Goal: Information Seeking & Learning: Learn about a topic

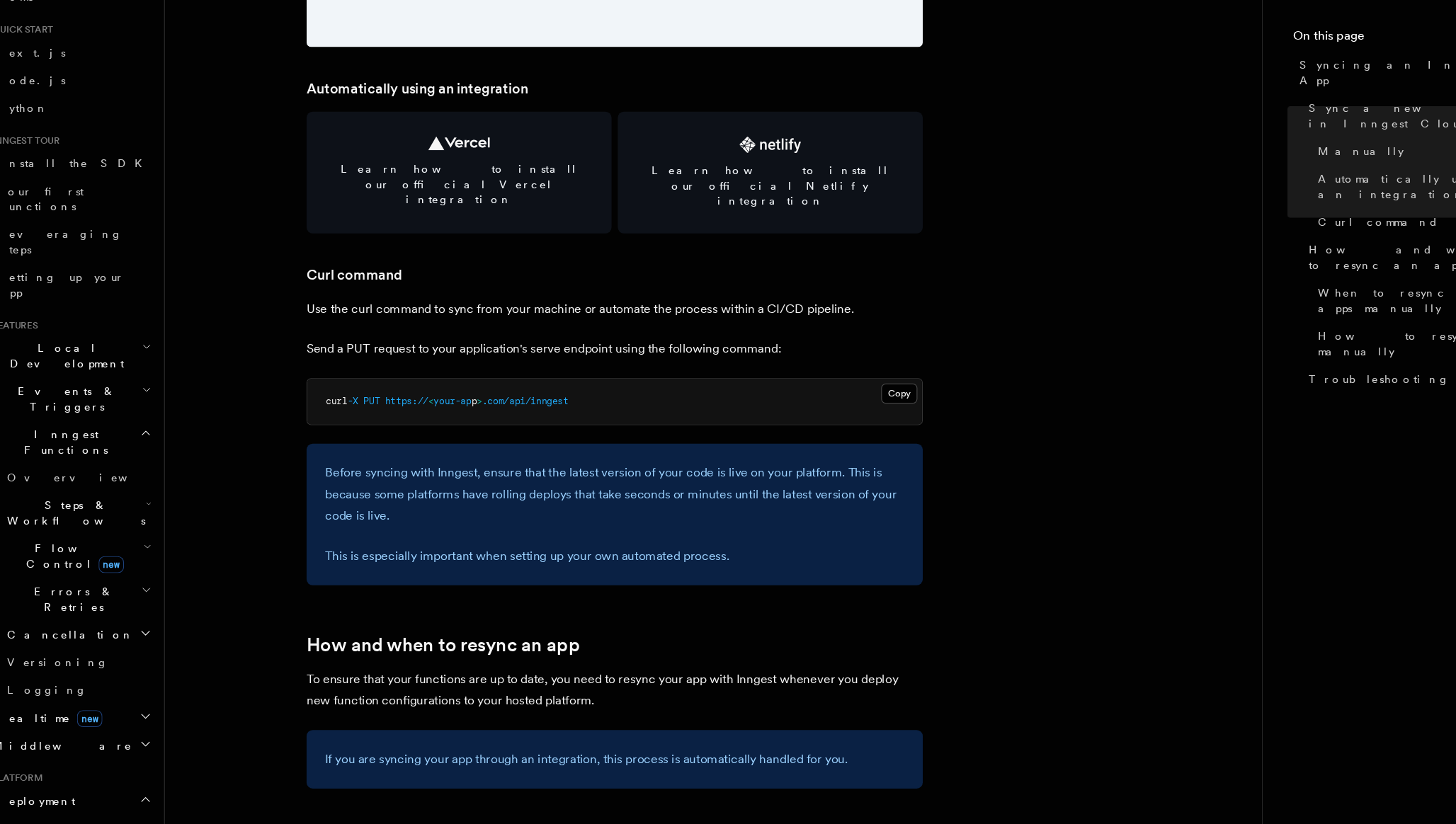
scroll to position [1934, 0]
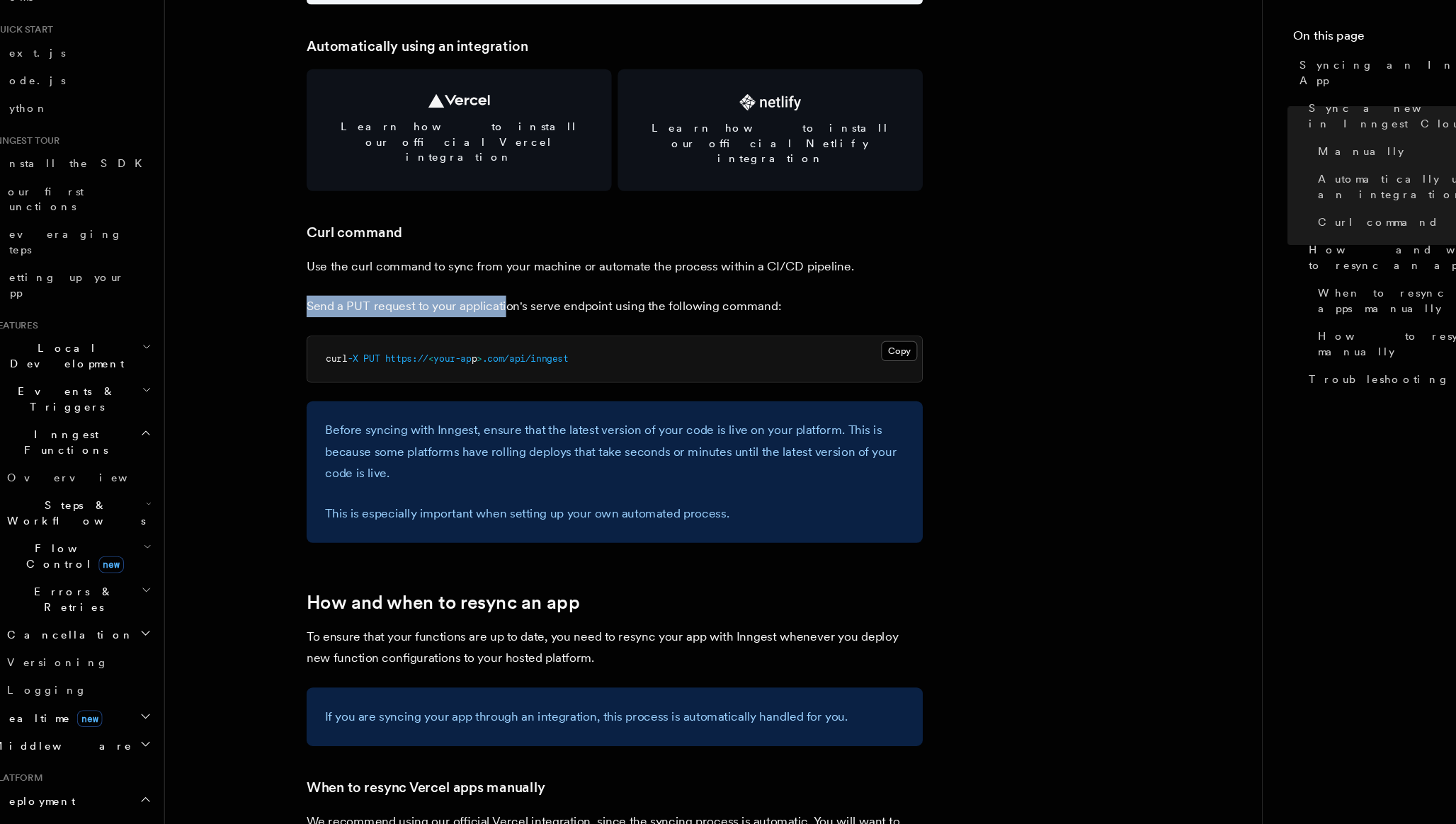
drag, startPoint x: 307, startPoint y: 320, endPoint x: 491, endPoint y: 320, distance: 184.0
click at [491, 338] on p "Send a PUT request to your application's serve endpoint using the following com…" at bounding box center [589, 348] width 566 height 20
click at [608, 338] on p "Send a PUT request to your application's serve endpoint using the following com…" at bounding box center [589, 348] width 566 height 20
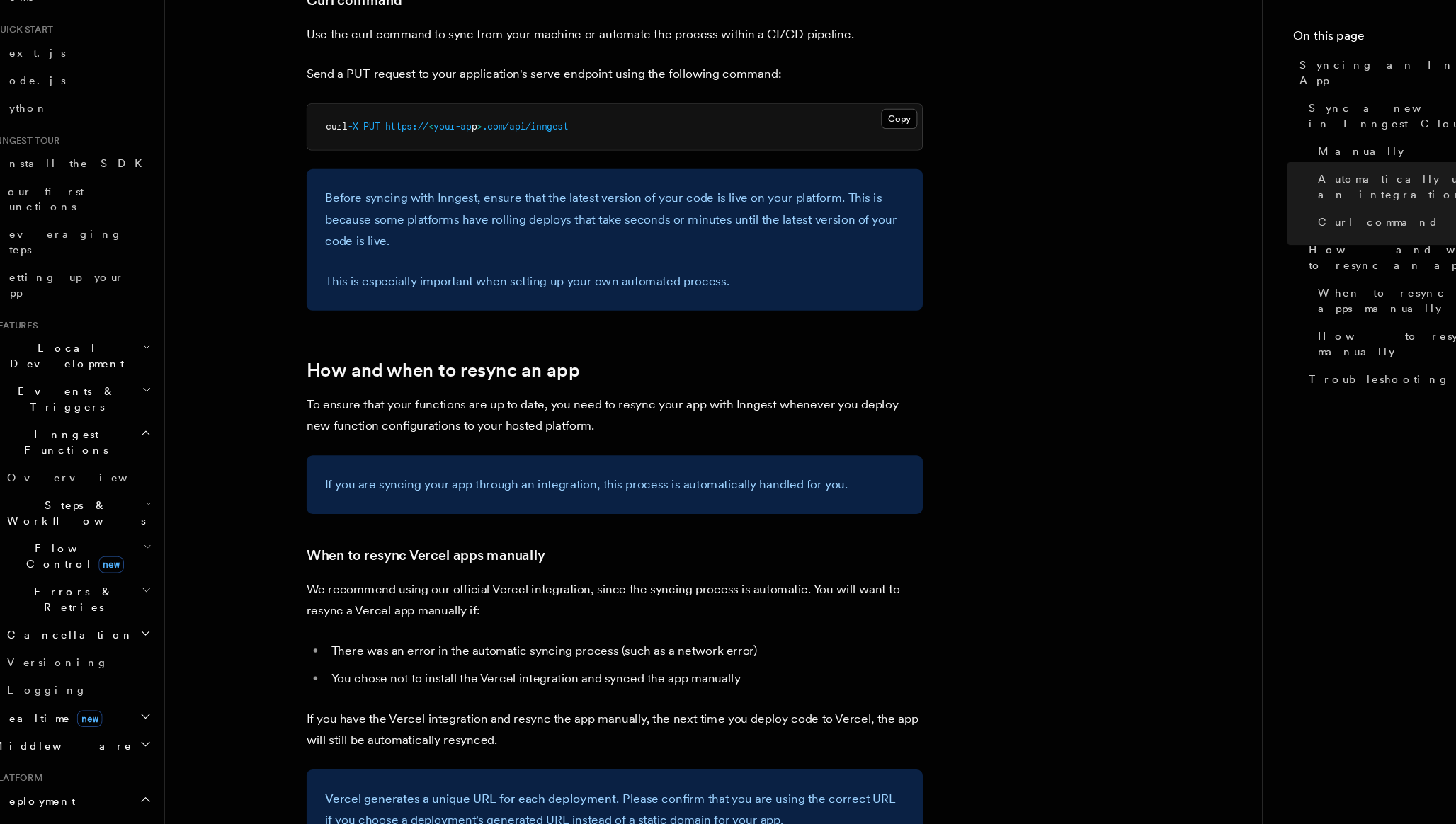
scroll to position [2147, 0]
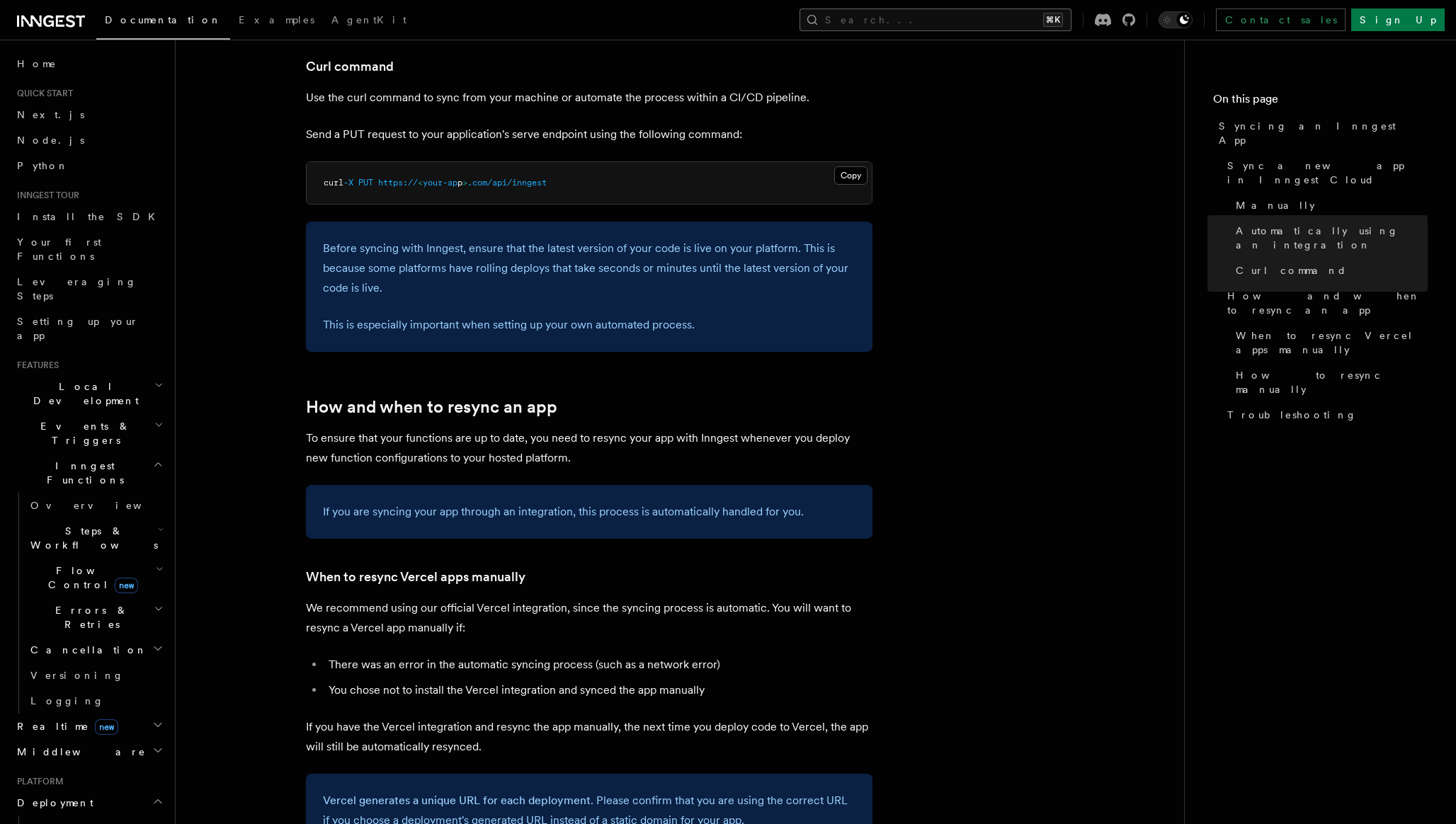
click at [980, 14] on button "Search... ⌘K" at bounding box center [935, 19] width 271 height 23
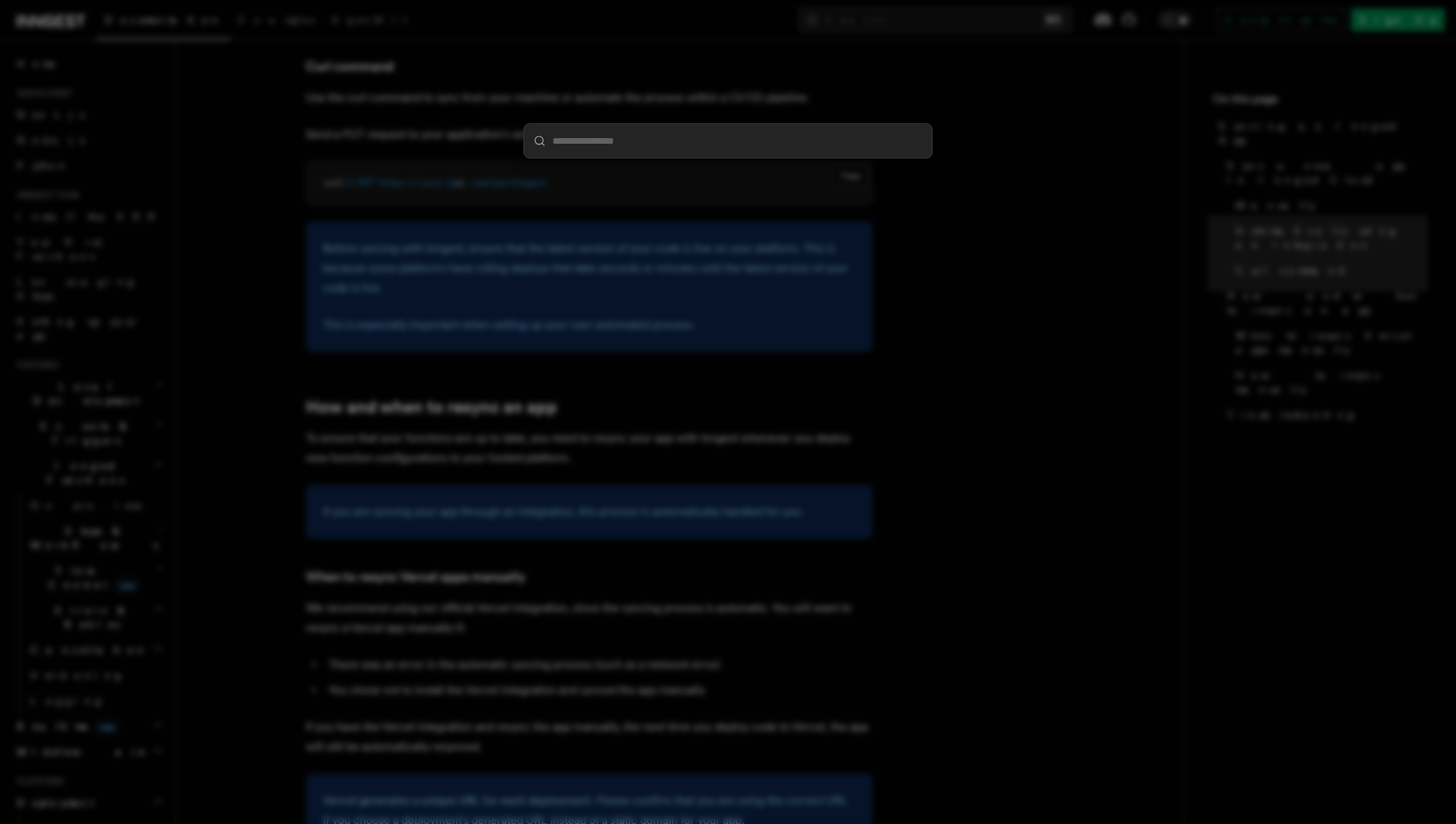
type input "**********"
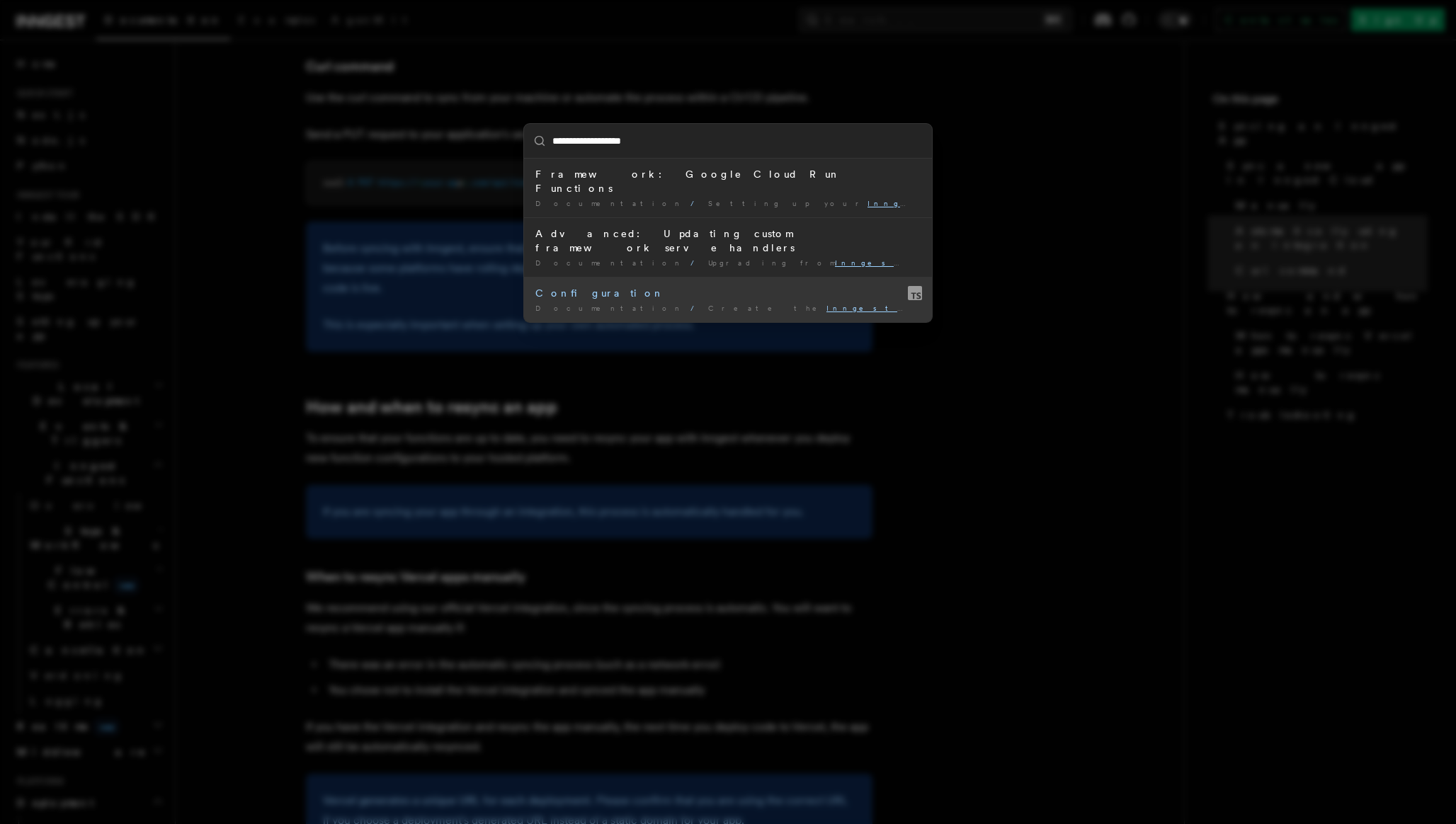
click at [560, 286] on div "Configuration" at bounding box center [728, 292] width 385 height 14
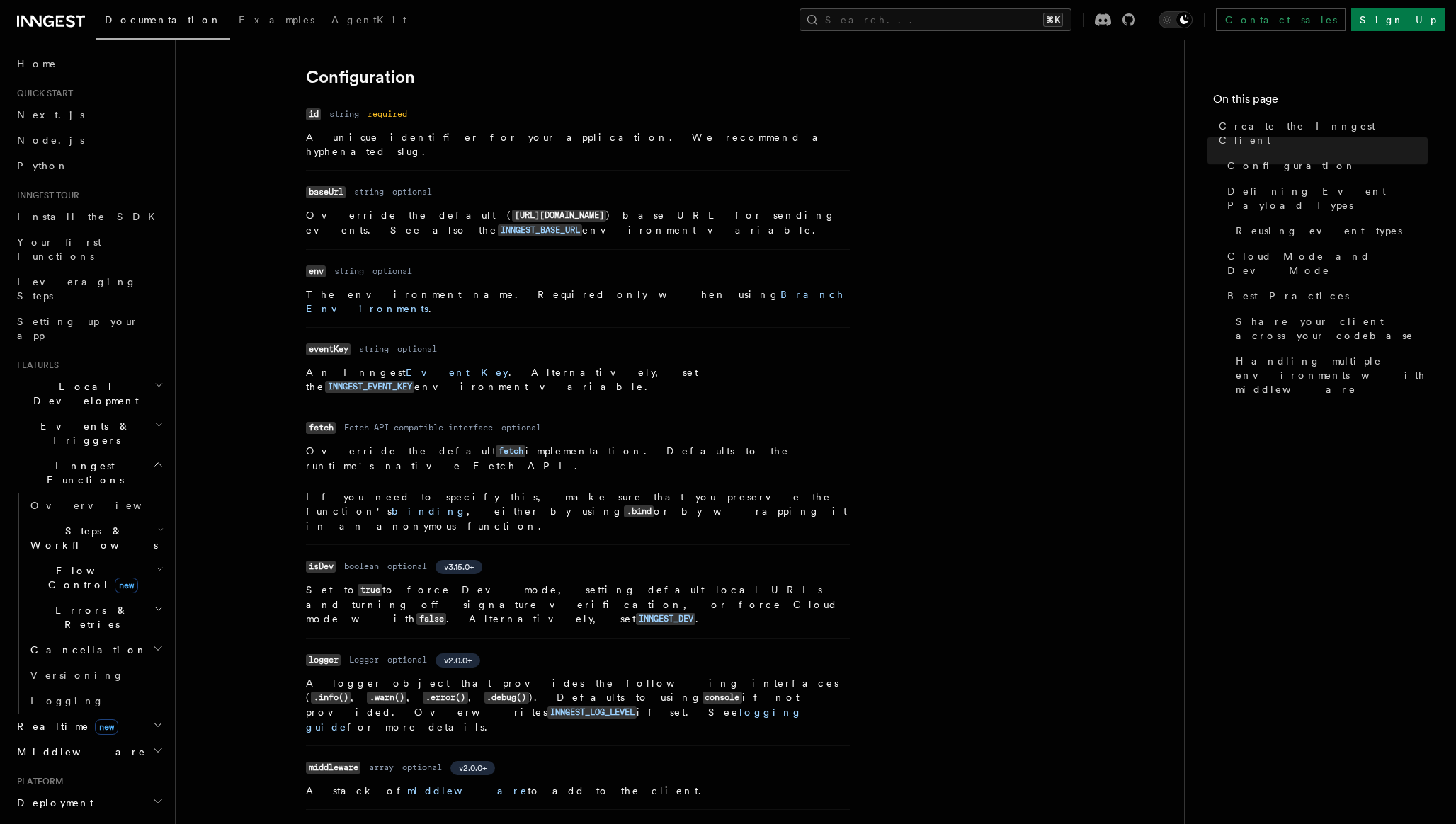
scroll to position [301, 0]
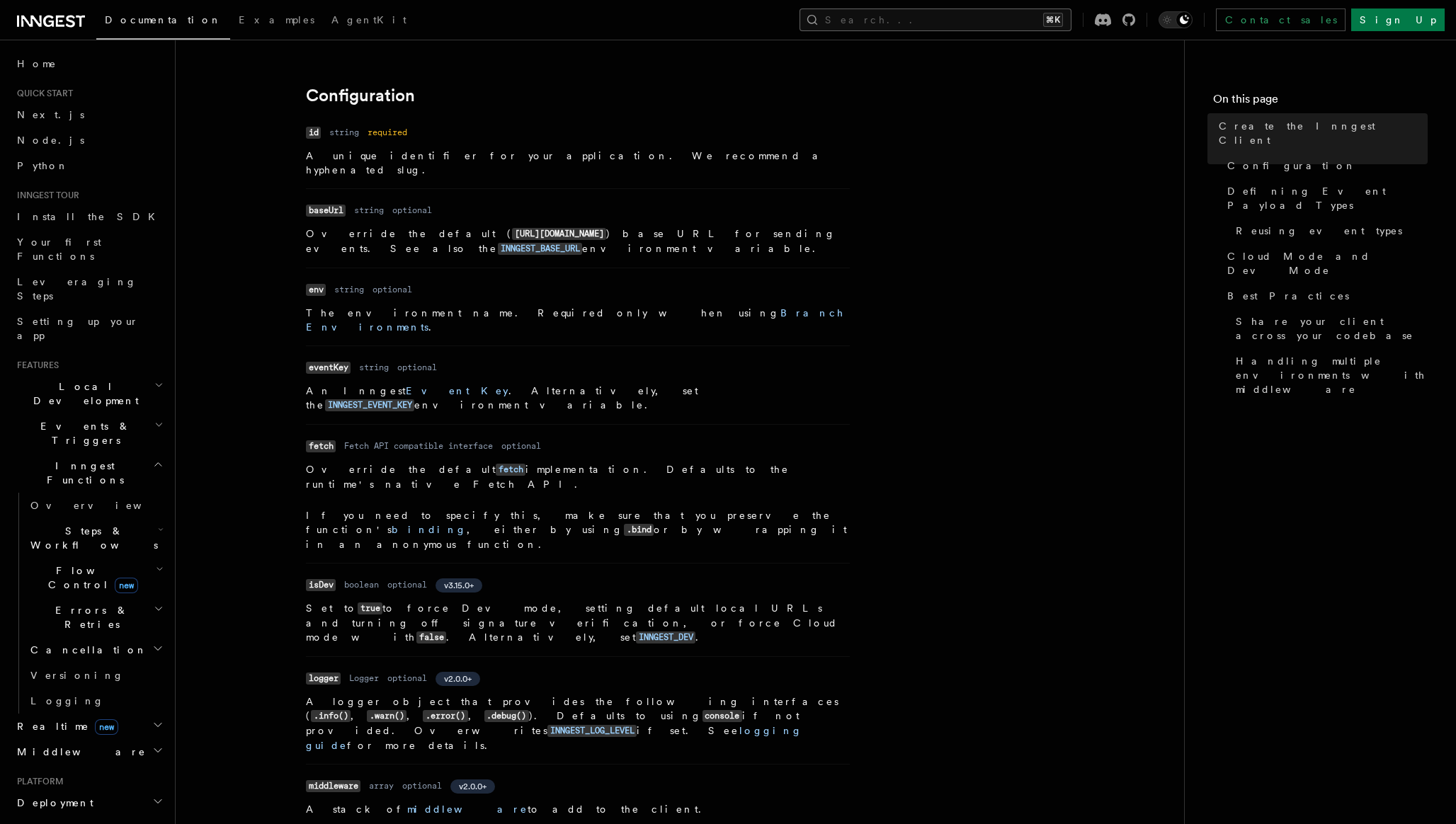
click at [948, 12] on button "Search... ⌘K" at bounding box center [935, 19] width 271 height 23
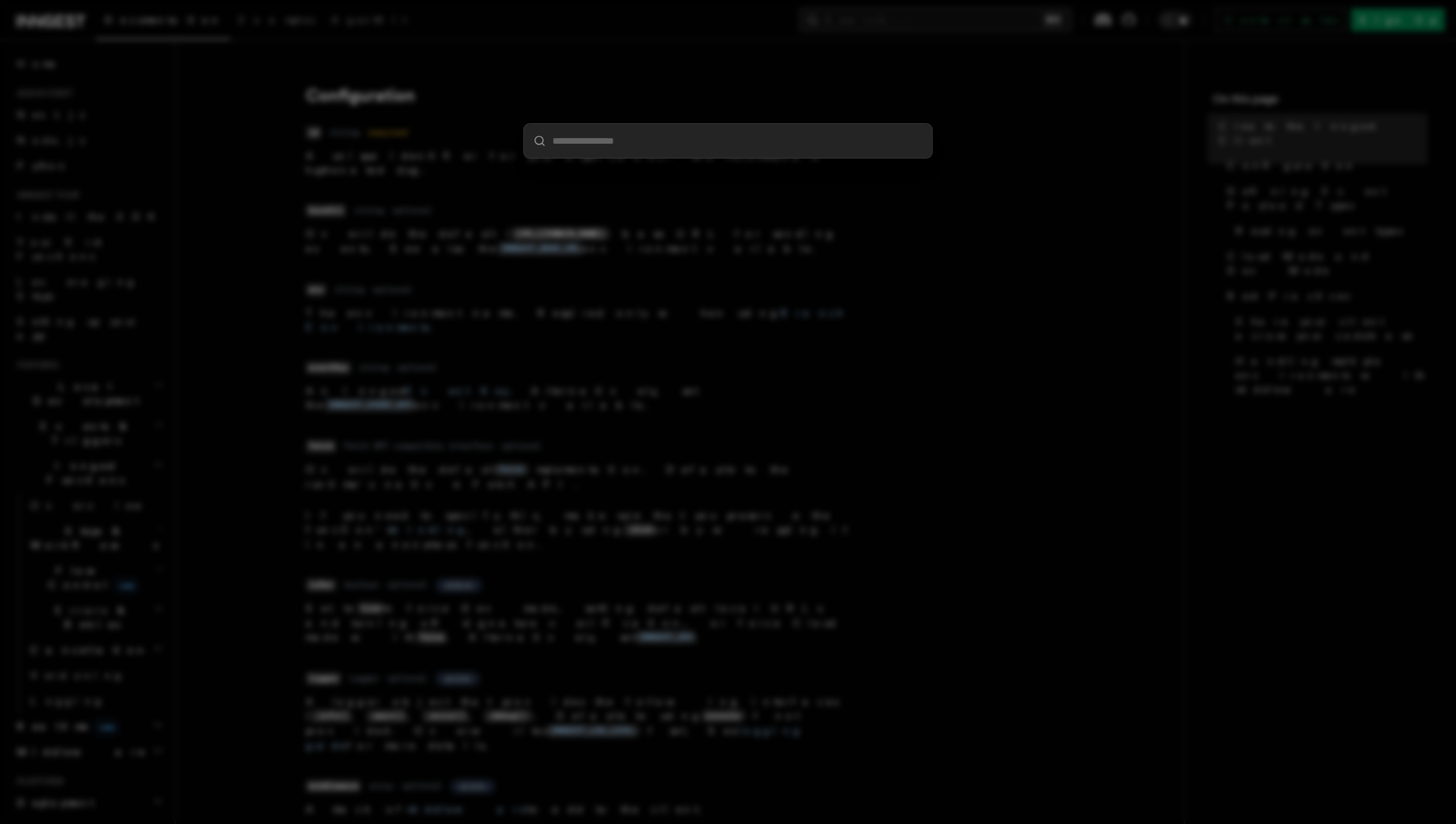
type input "**********"
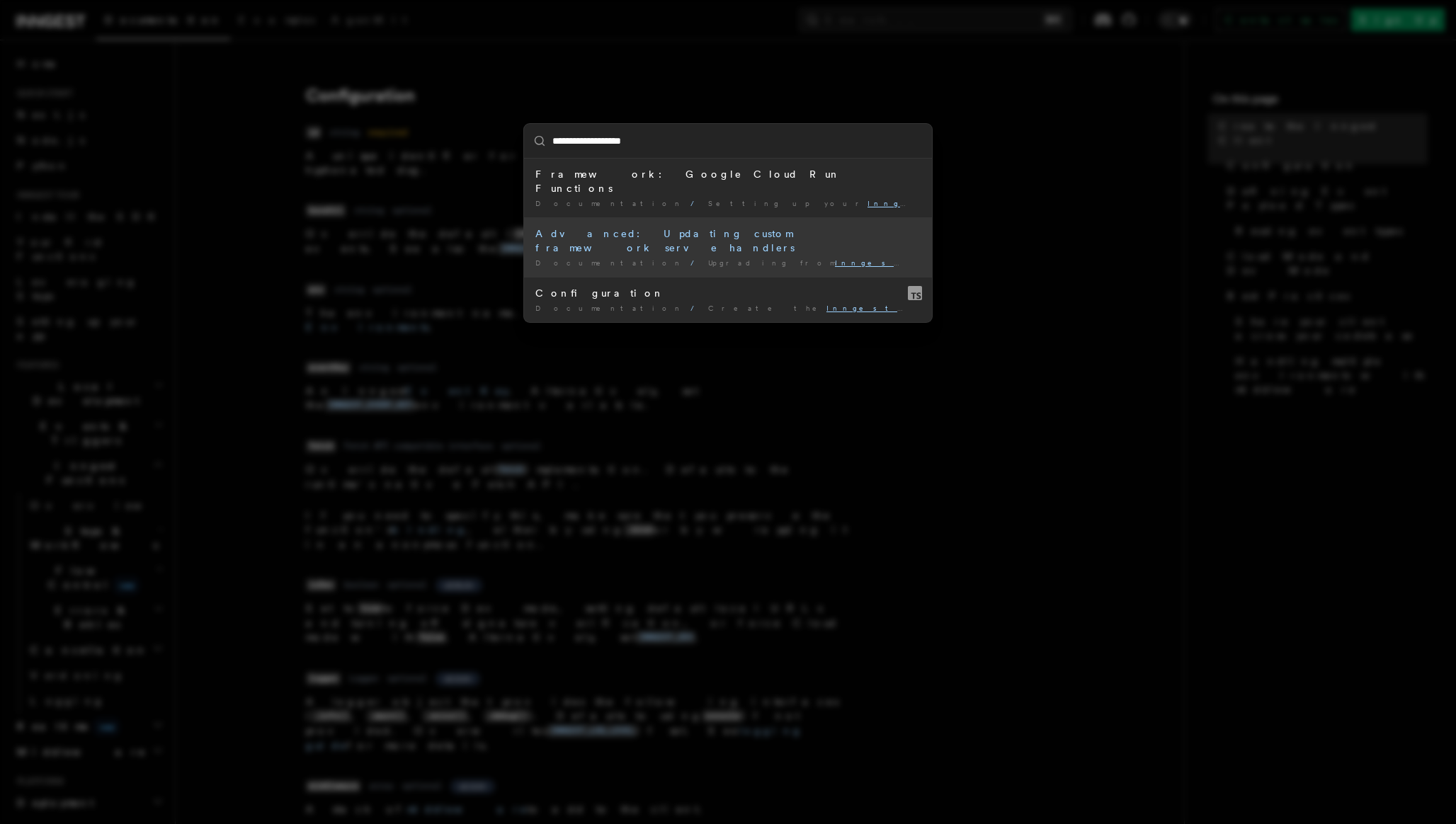
click at [596, 226] on div "Advanced: Updating custom framework serve handlers" at bounding box center [728, 240] width 385 height 28
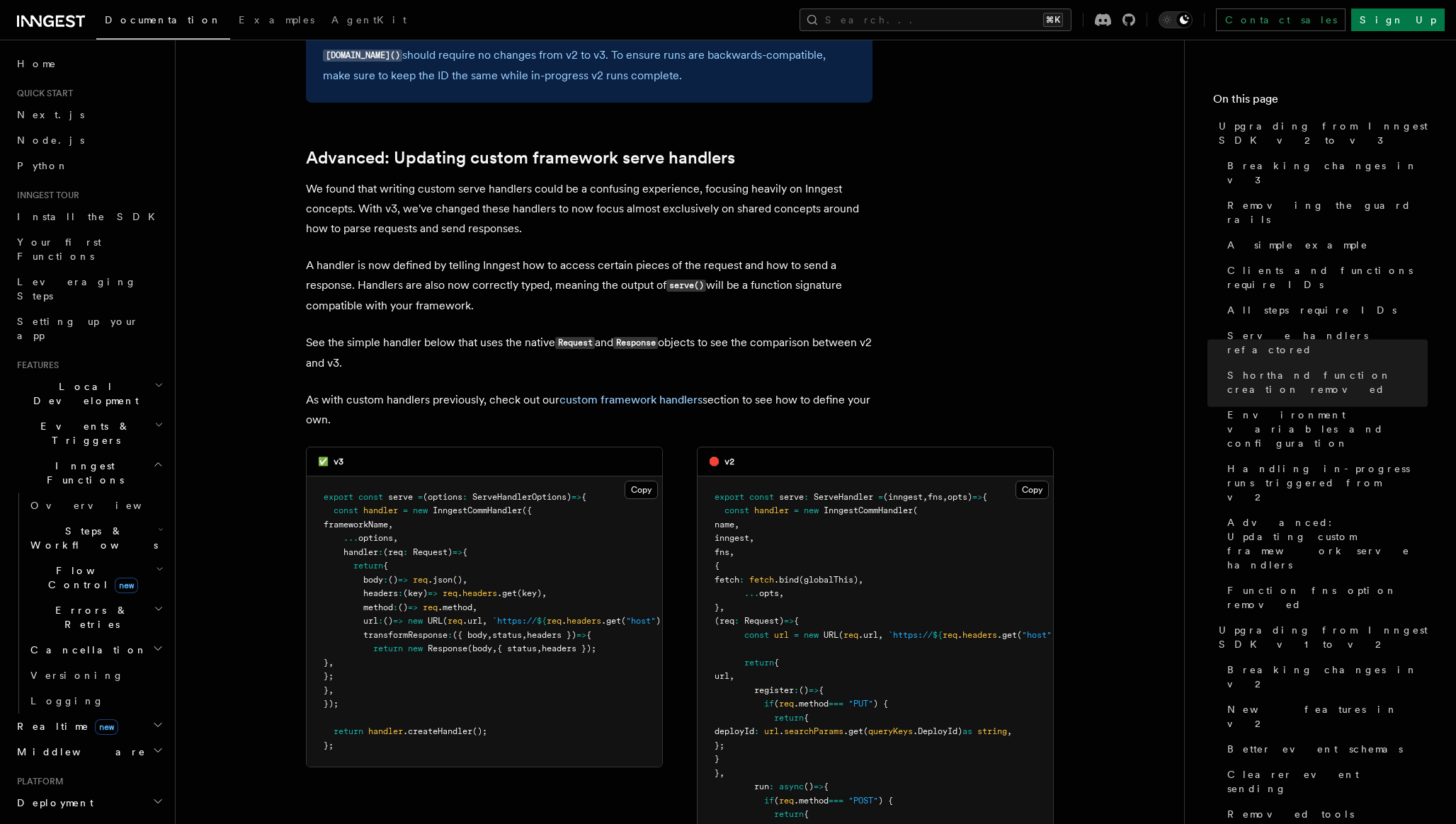
scroll to position [5776, 0]
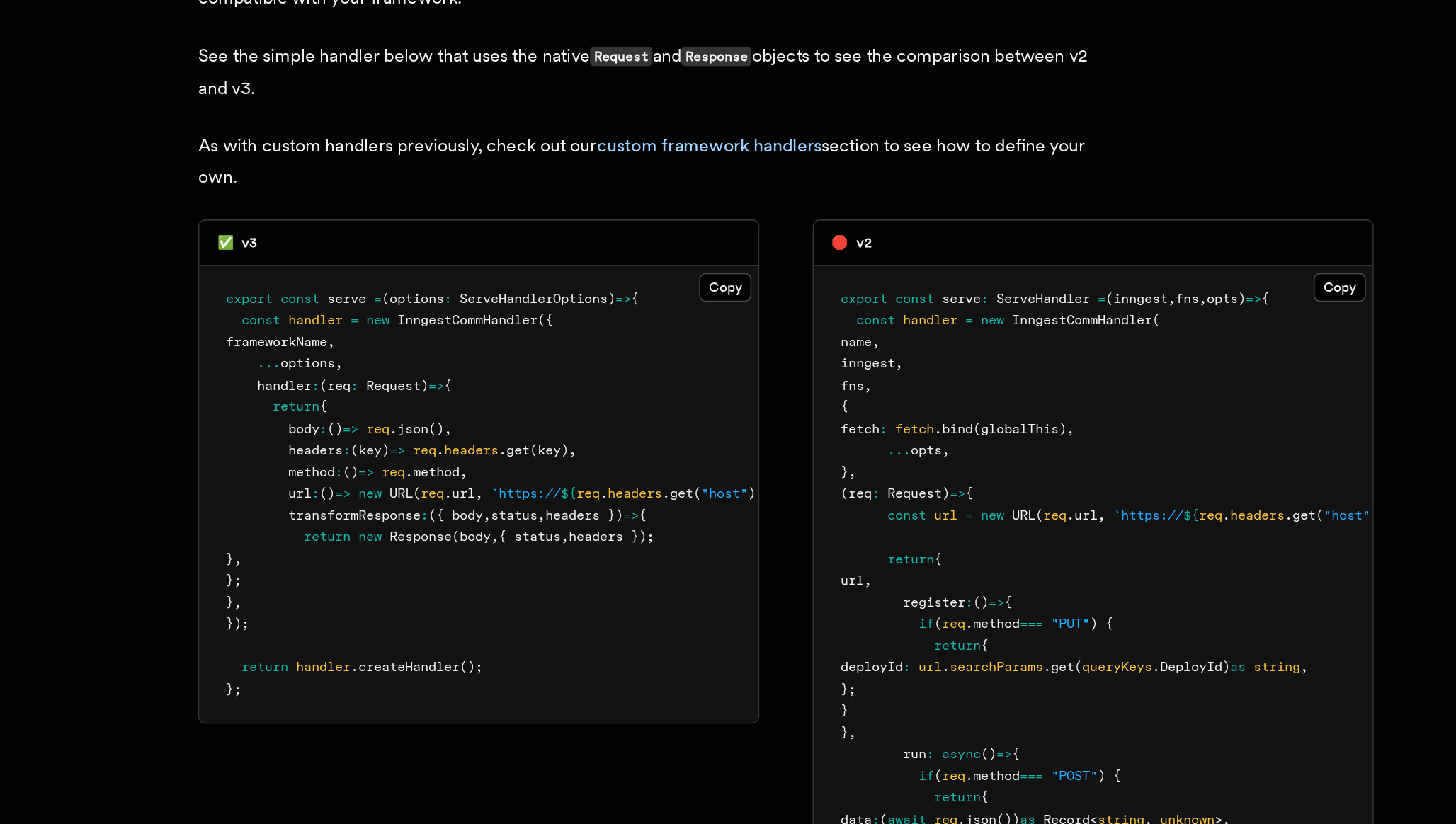
click at [482, 601] on span ".url" at bounding box center [472, 606] width 20 height 10
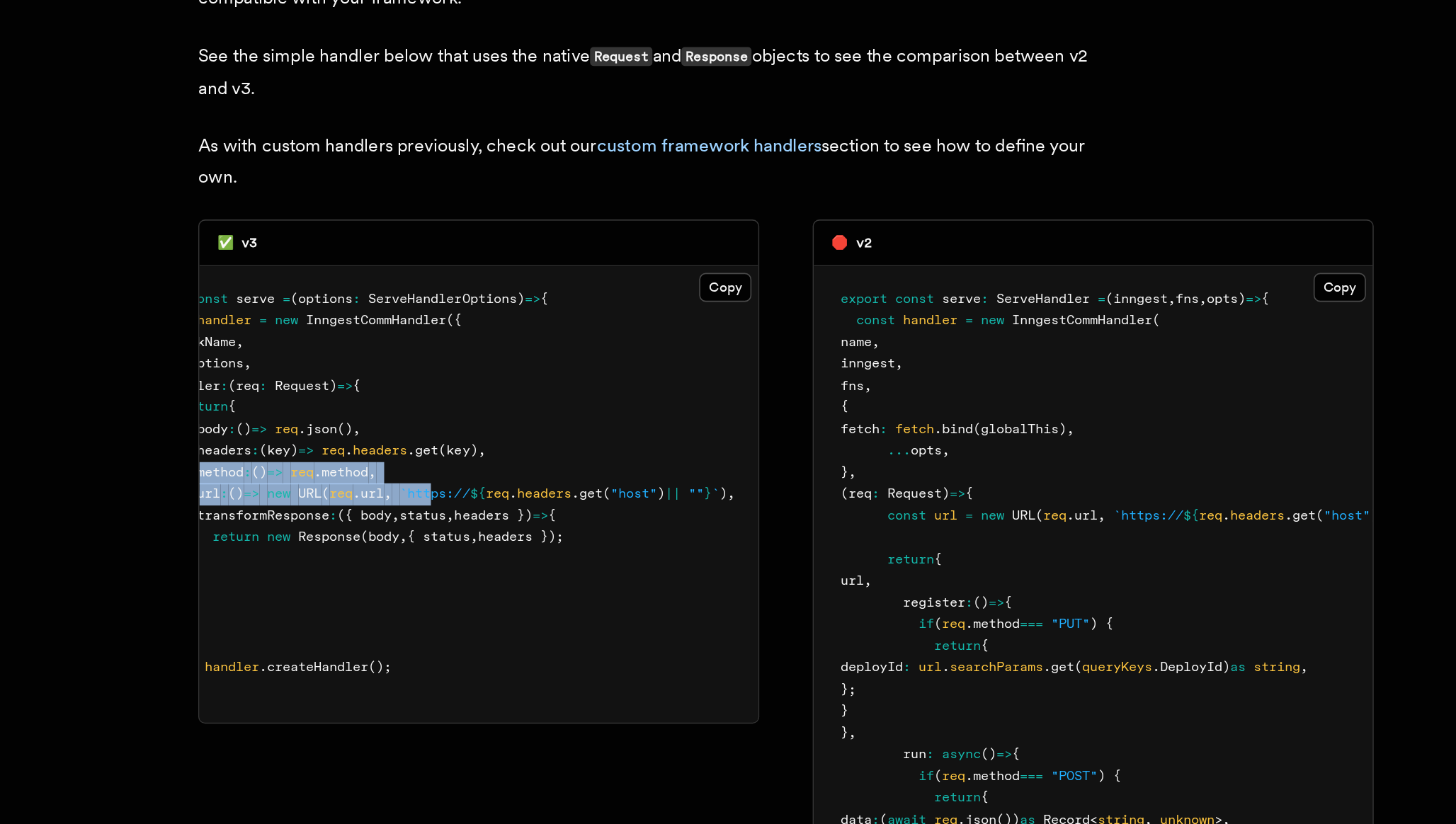
scroll to position [0, 0]
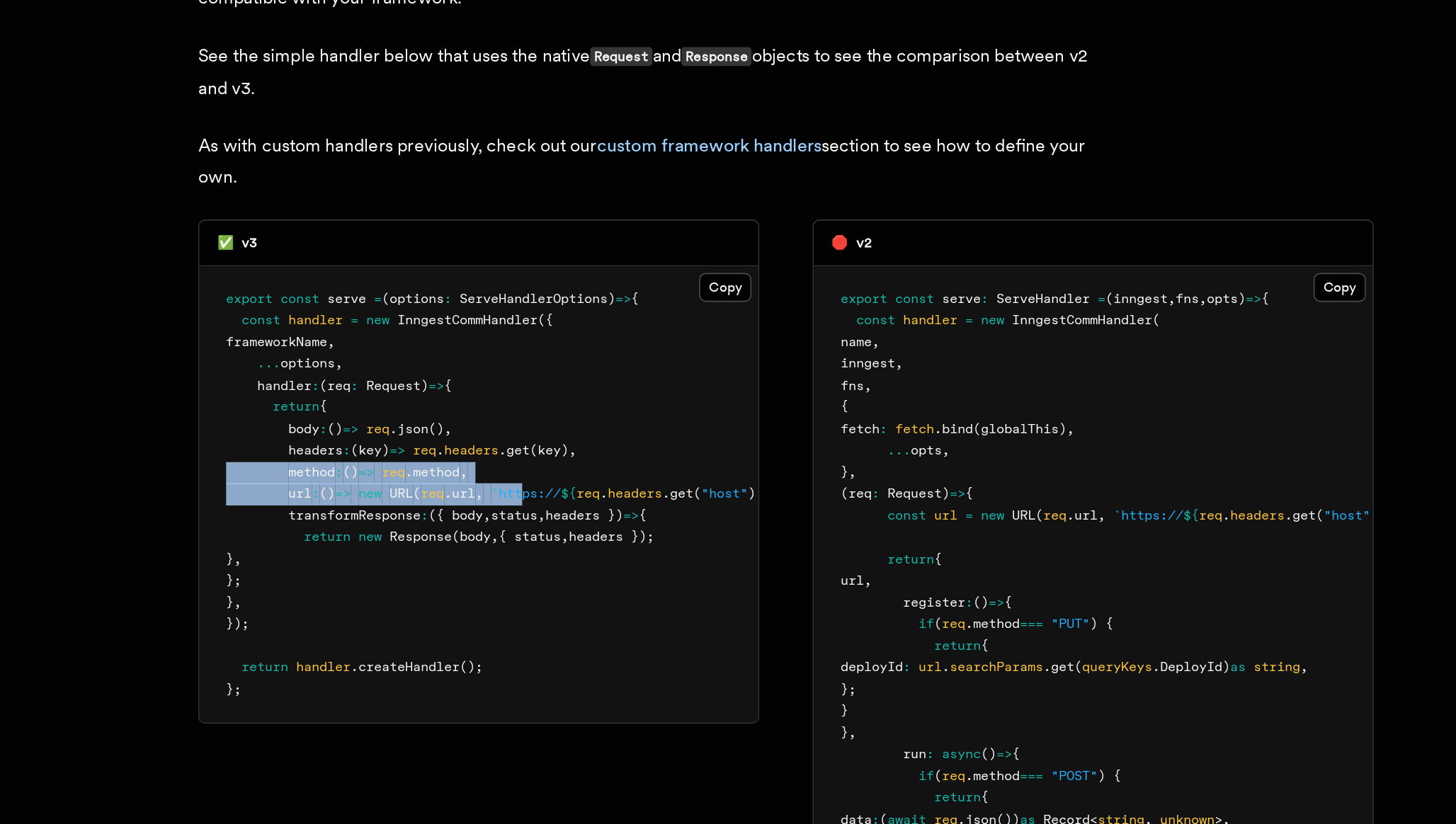
drag, startPoint x: 529, startPoint y: 543, endPoint x: 310, endPoint y: 533, distance: 219.2
click at [310, 533] on pre "export const serve = (options : ServeHandlerOptions ) => { const handler = new …" at bounding box center [484, 607] width 355 height 291
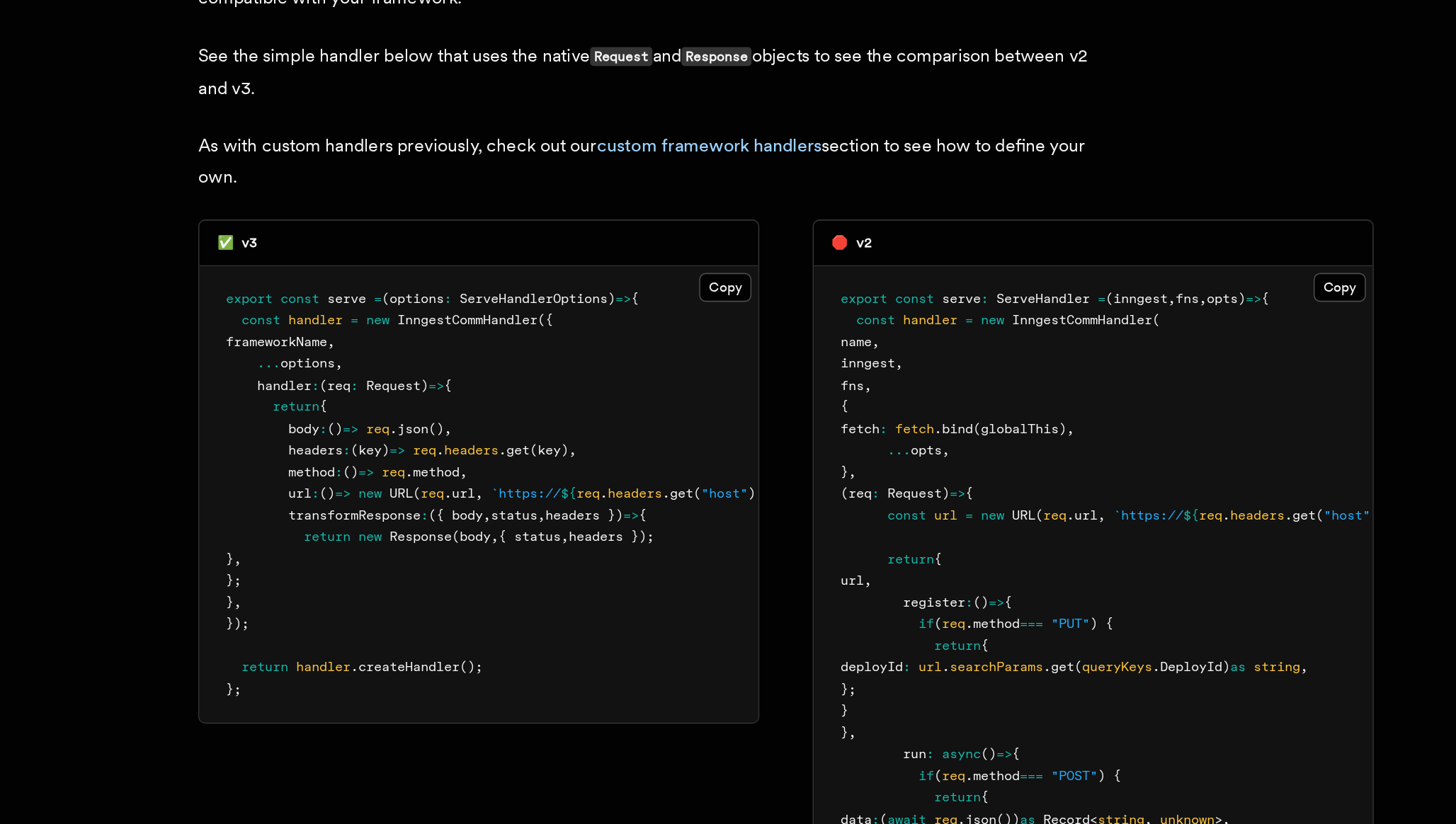
click at [471, 603] on pre "export const serve = (options : ServeHandlerOptions ) => { const handler = new …" at bounding box center [484, 607] width 355 height 291
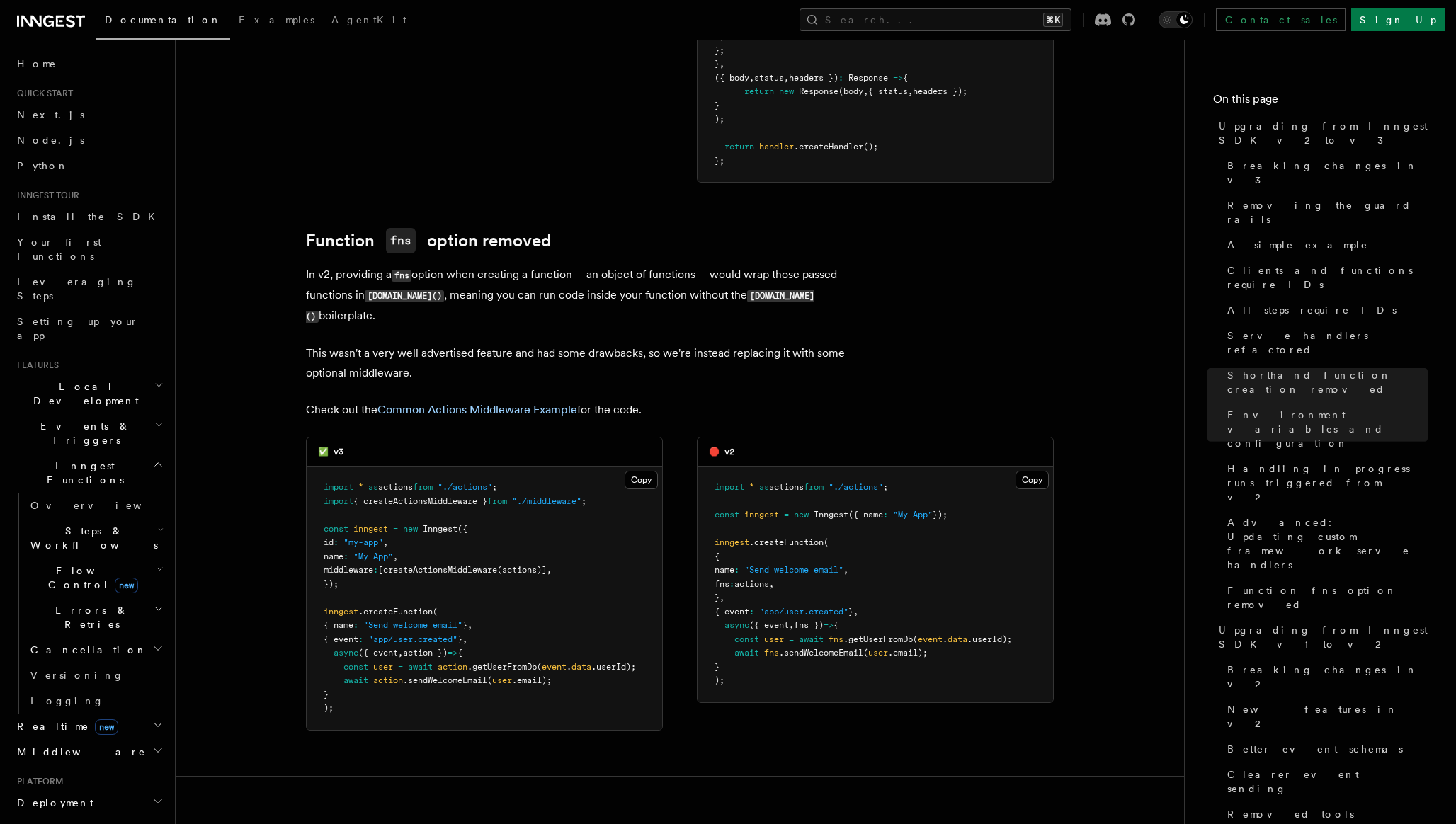
scroll to position [6753, 0]
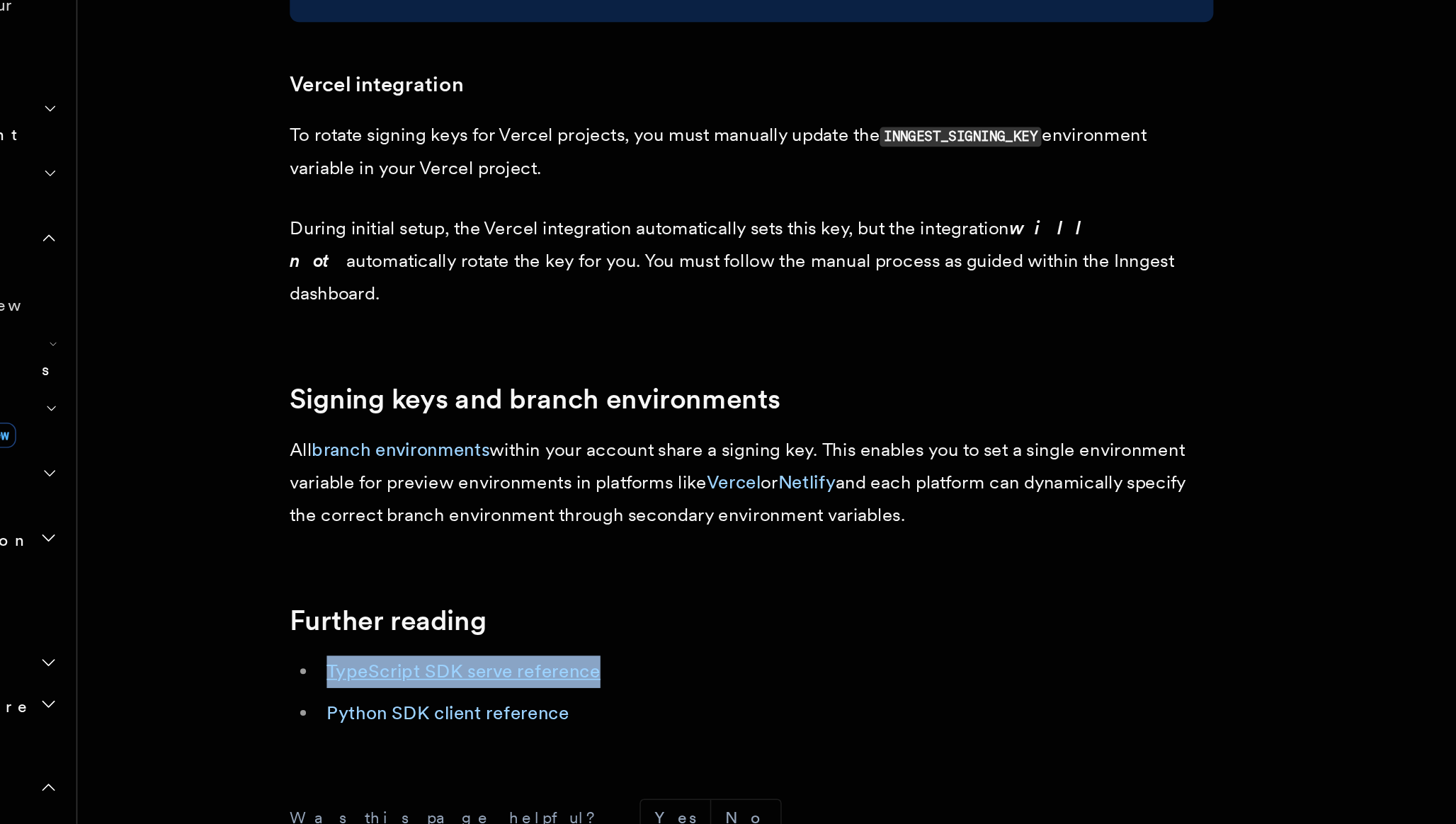
scroll to position [1151, 0]
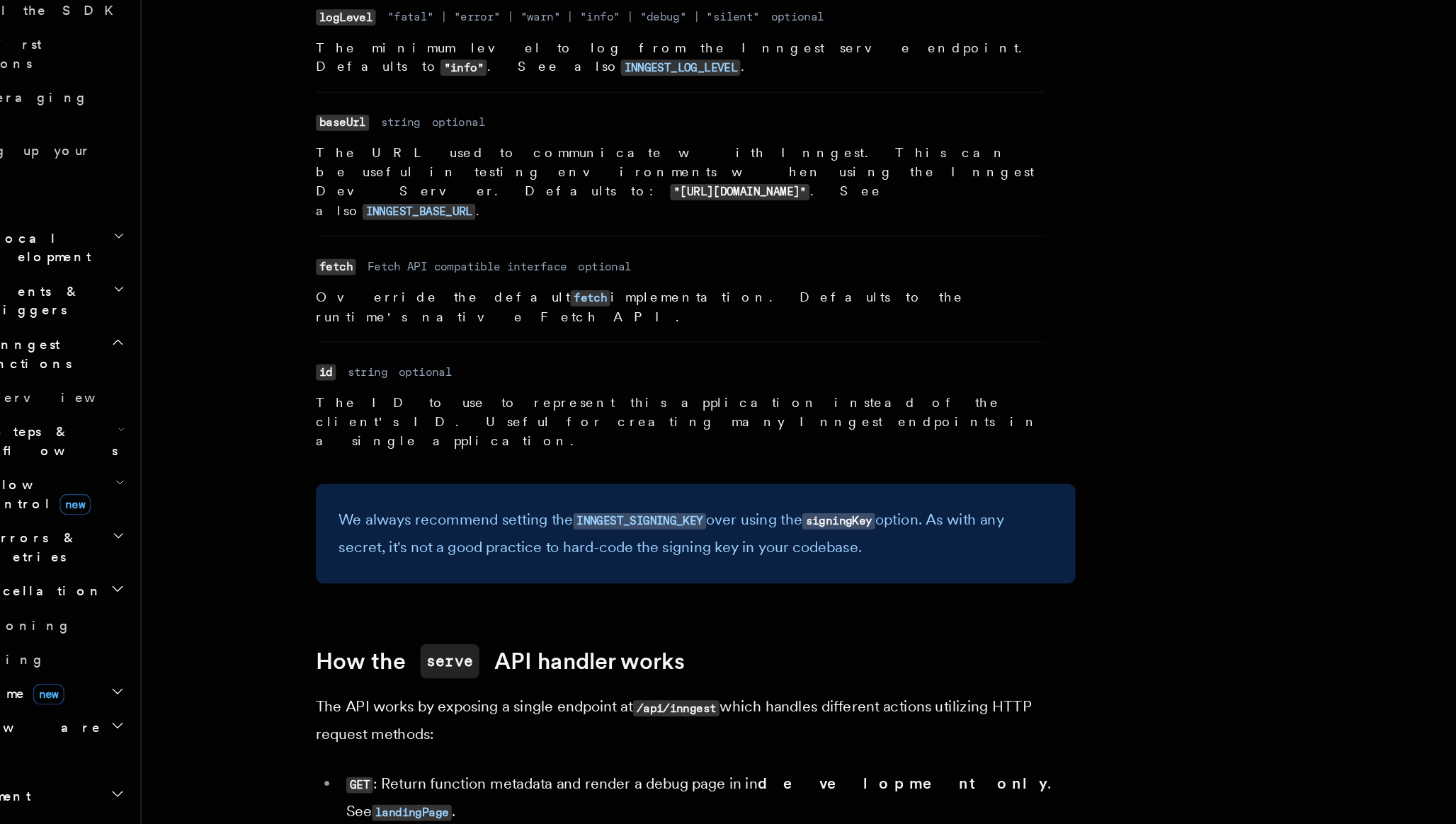
scroll to position [1004, 0]
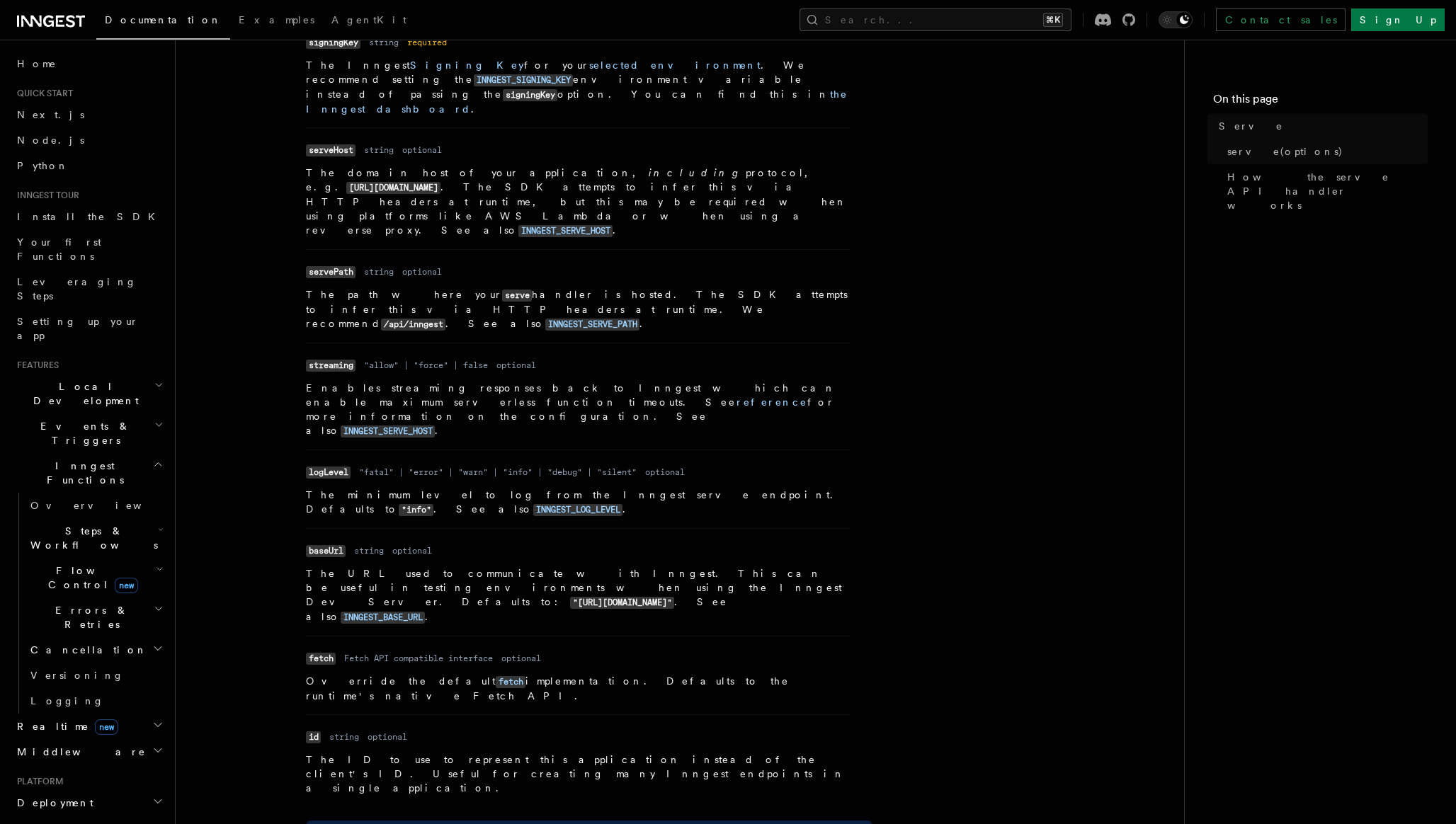
scroll to position [1136, 0]
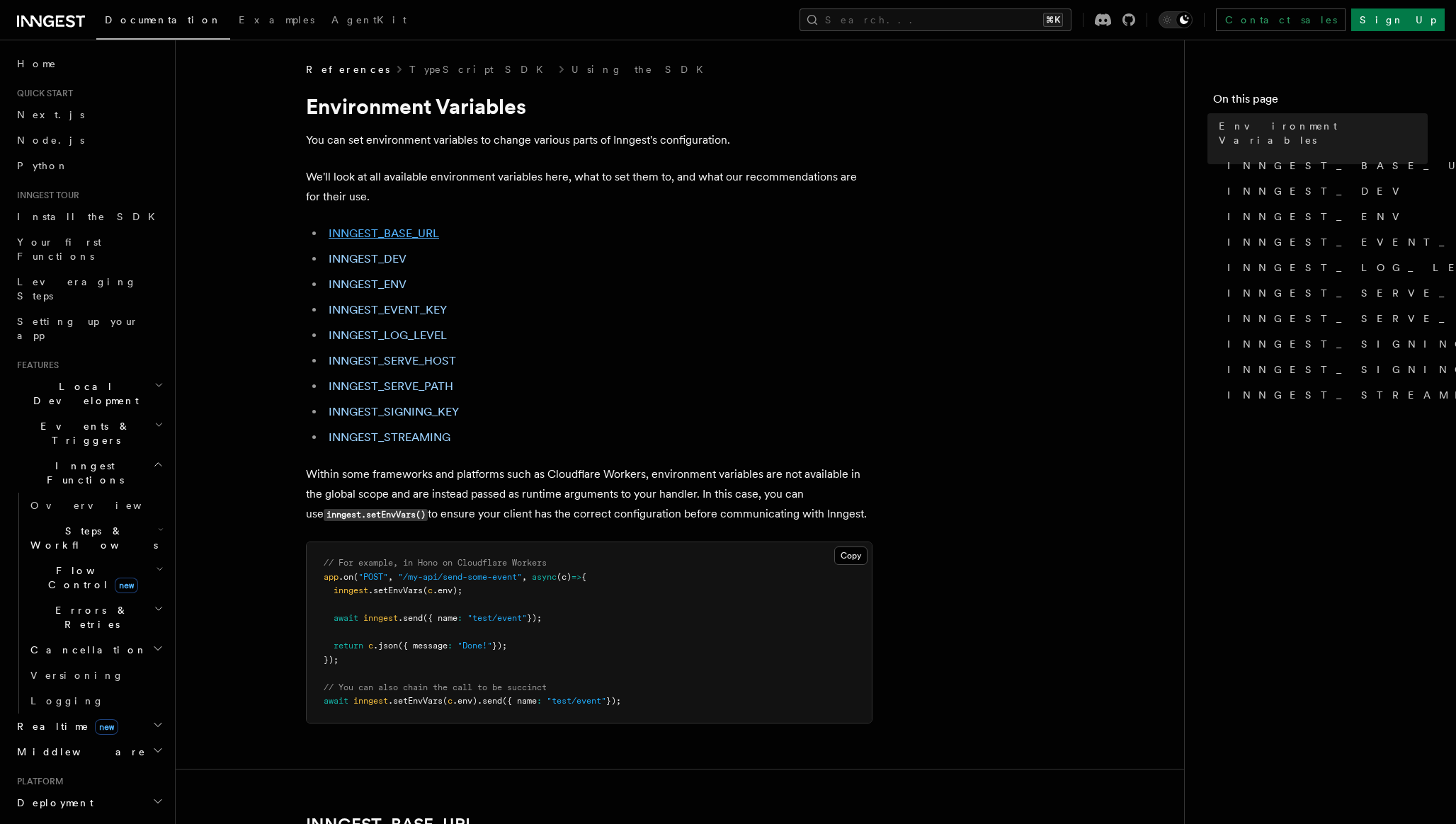
click at [396, 230] on link "INNGEST_BASE_URL" at bounding box center [383, 233] width 110 height 13
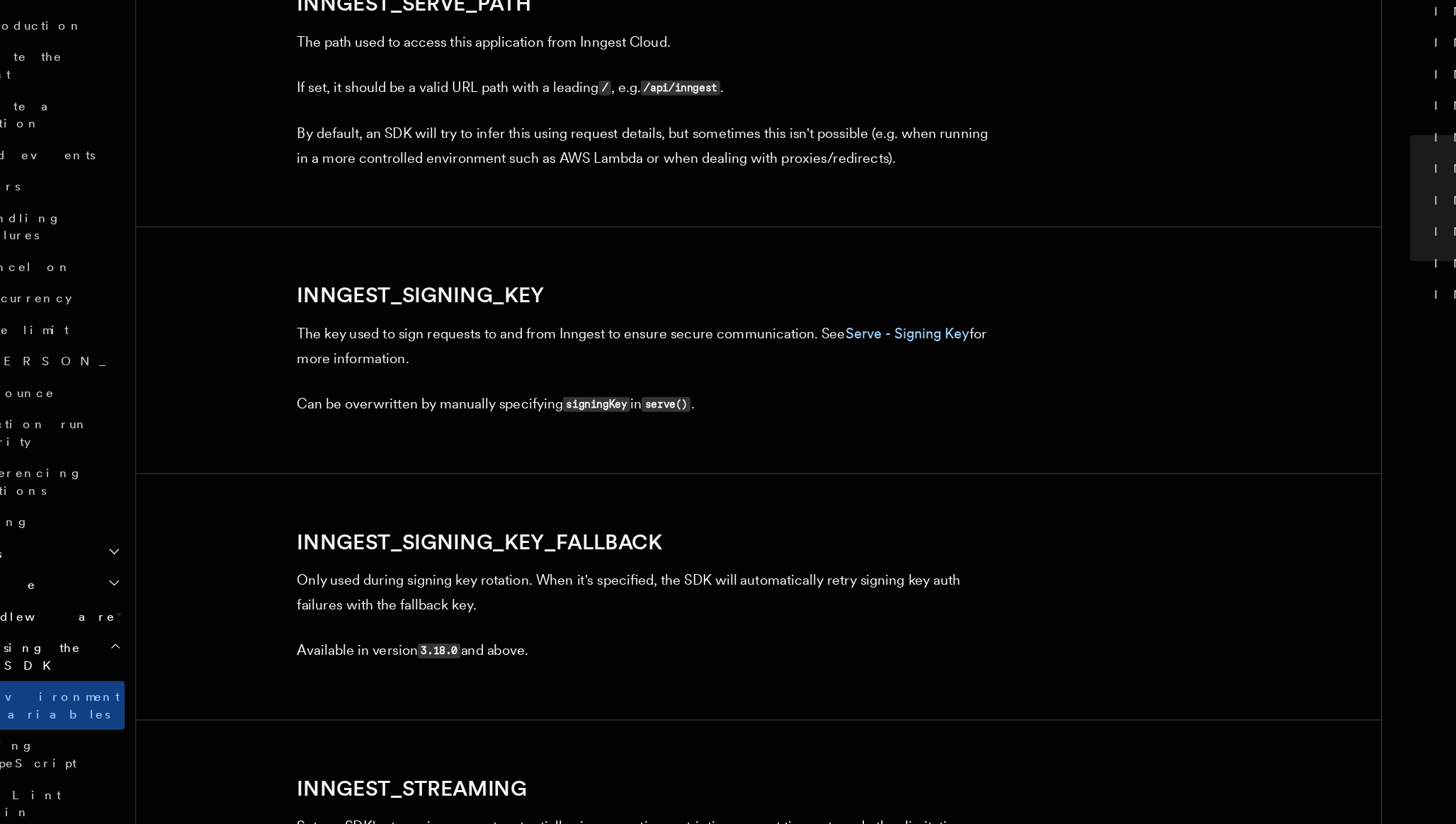
scroll to position [2188, 0]
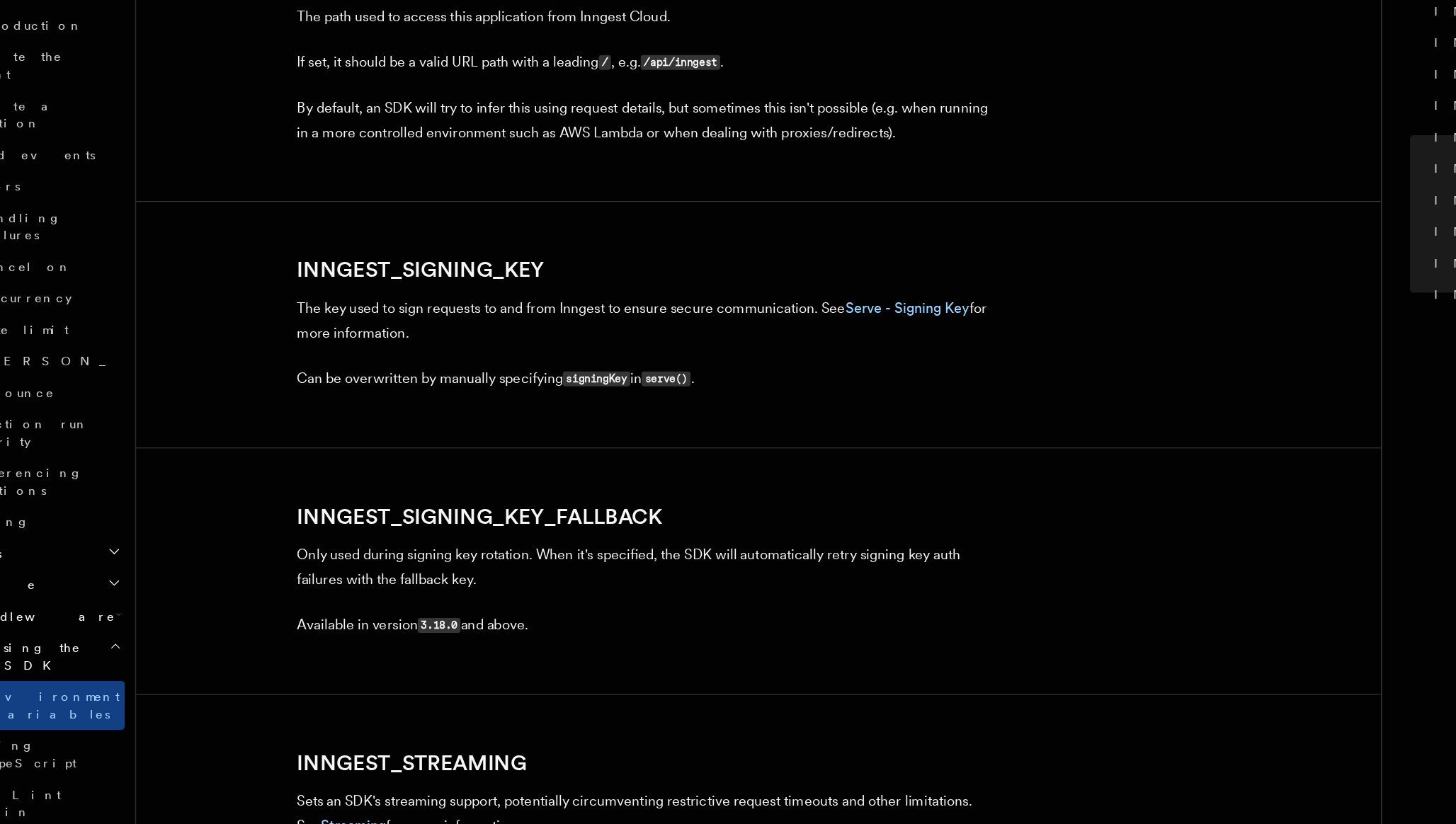
click at [637, 434] on p "The key used to sign requests to and from Inngest to ensure secure communicatio…" at bounding box center [589, 416] width 566 height 39
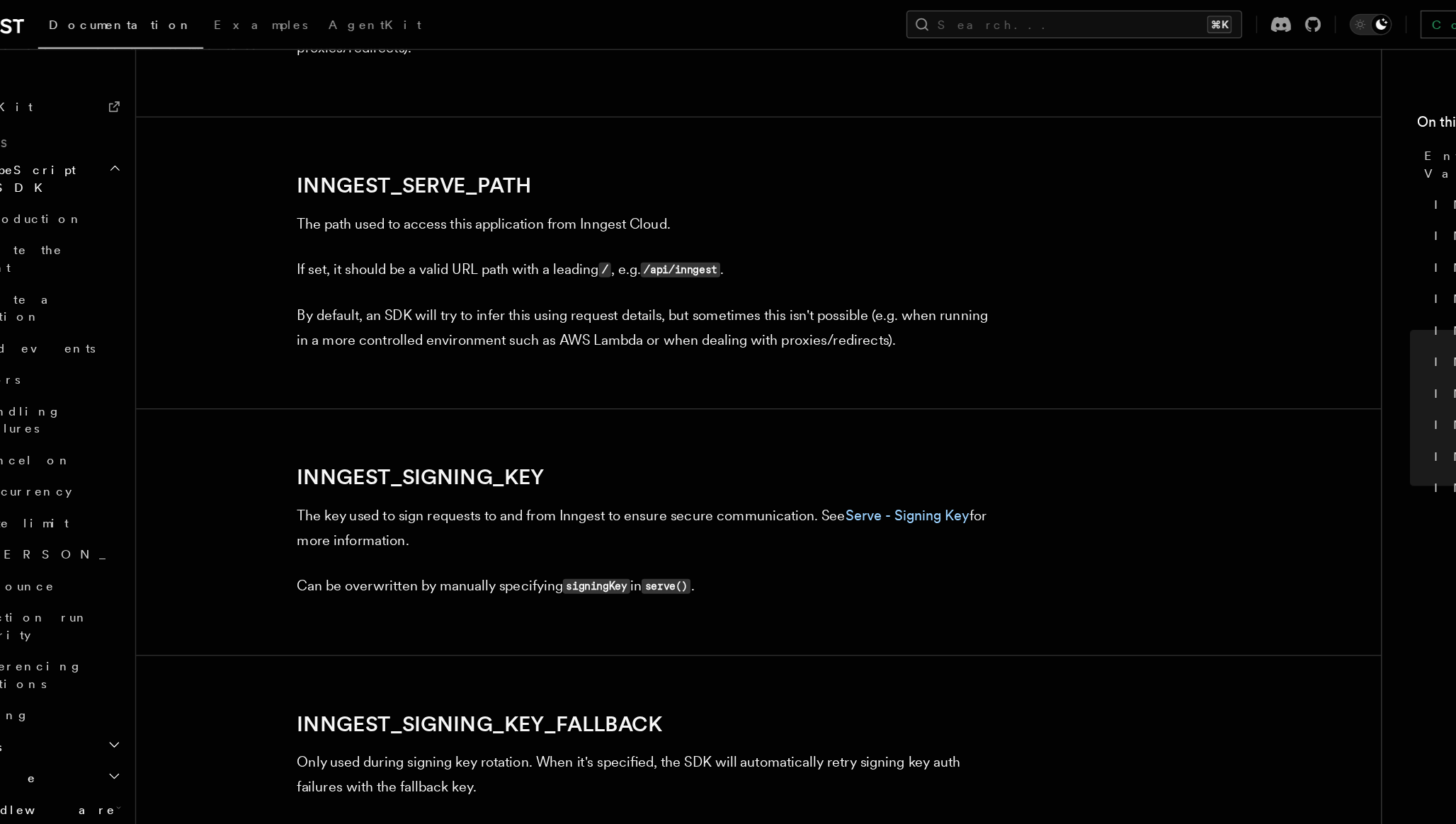
scroll to position [2174, 0]
